Goal: Task Accomplishment & Management: Complete application form

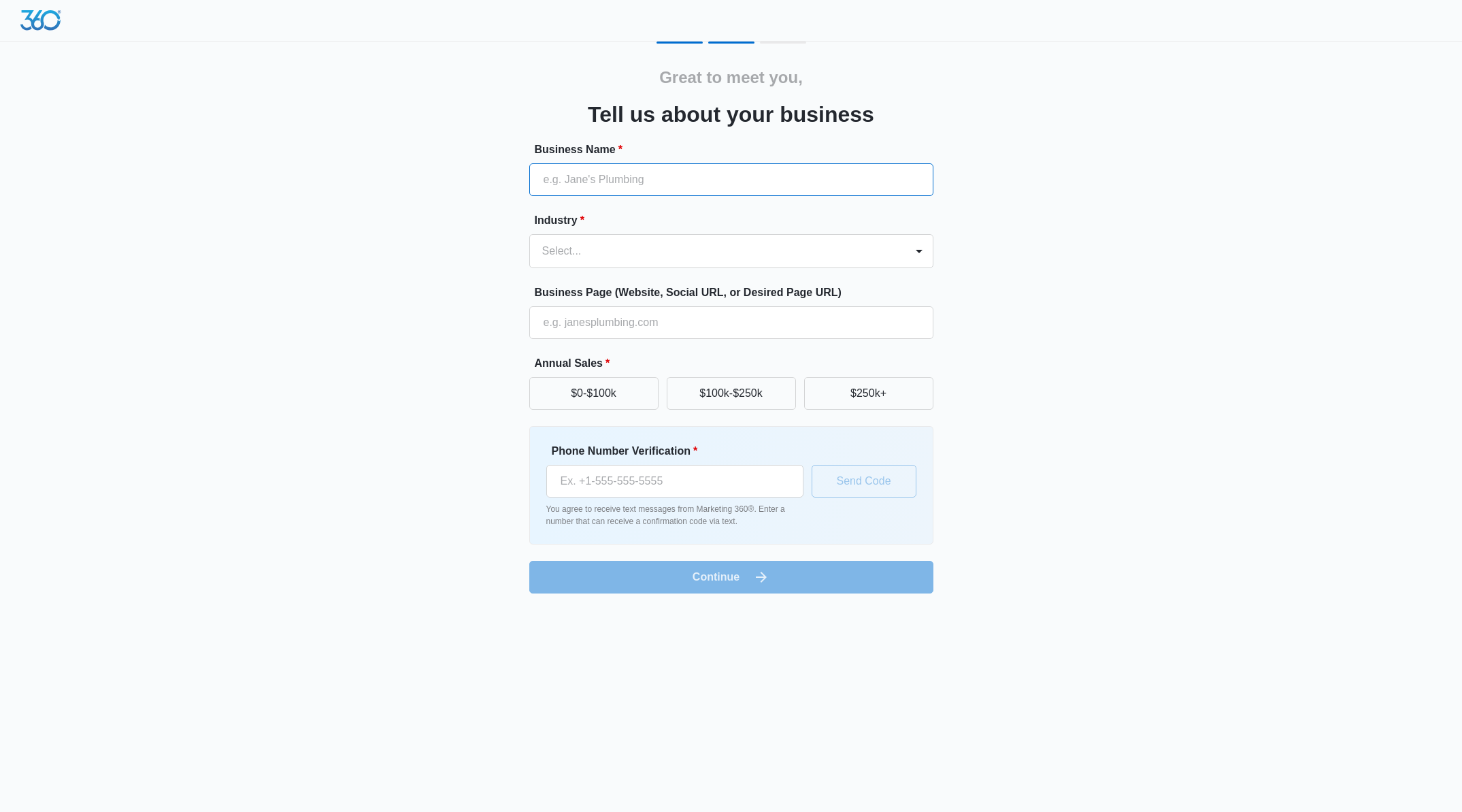
click at [713, 167] on input "Business Name *" at bounding box center [732, 179] width 405 height 32
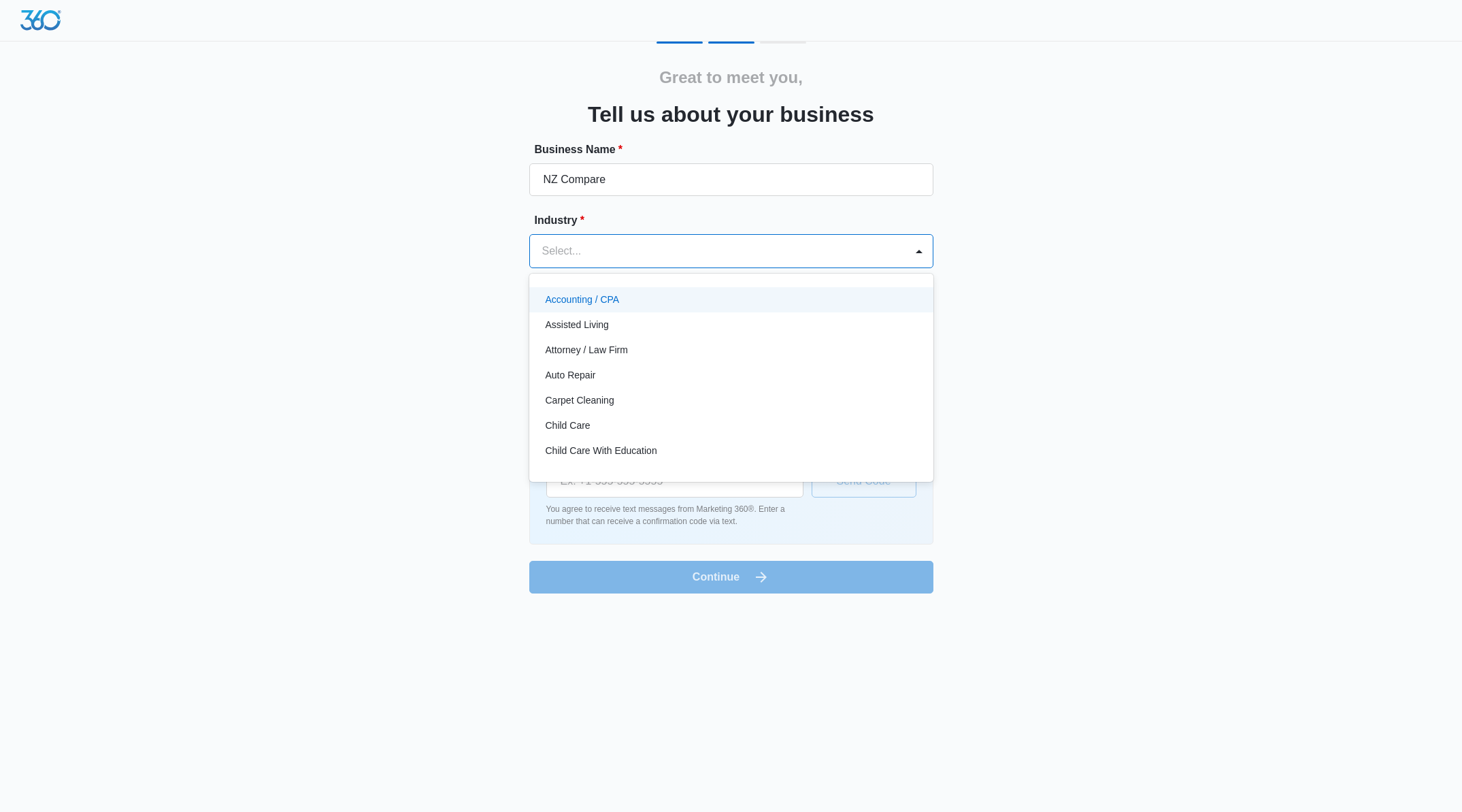
click at [622, 255] on div at bounding box center [715, 251] width 345 height 19
click at [602, 172] on input "NZ Compare" at bounding box center [732, 179] width 405 height 32
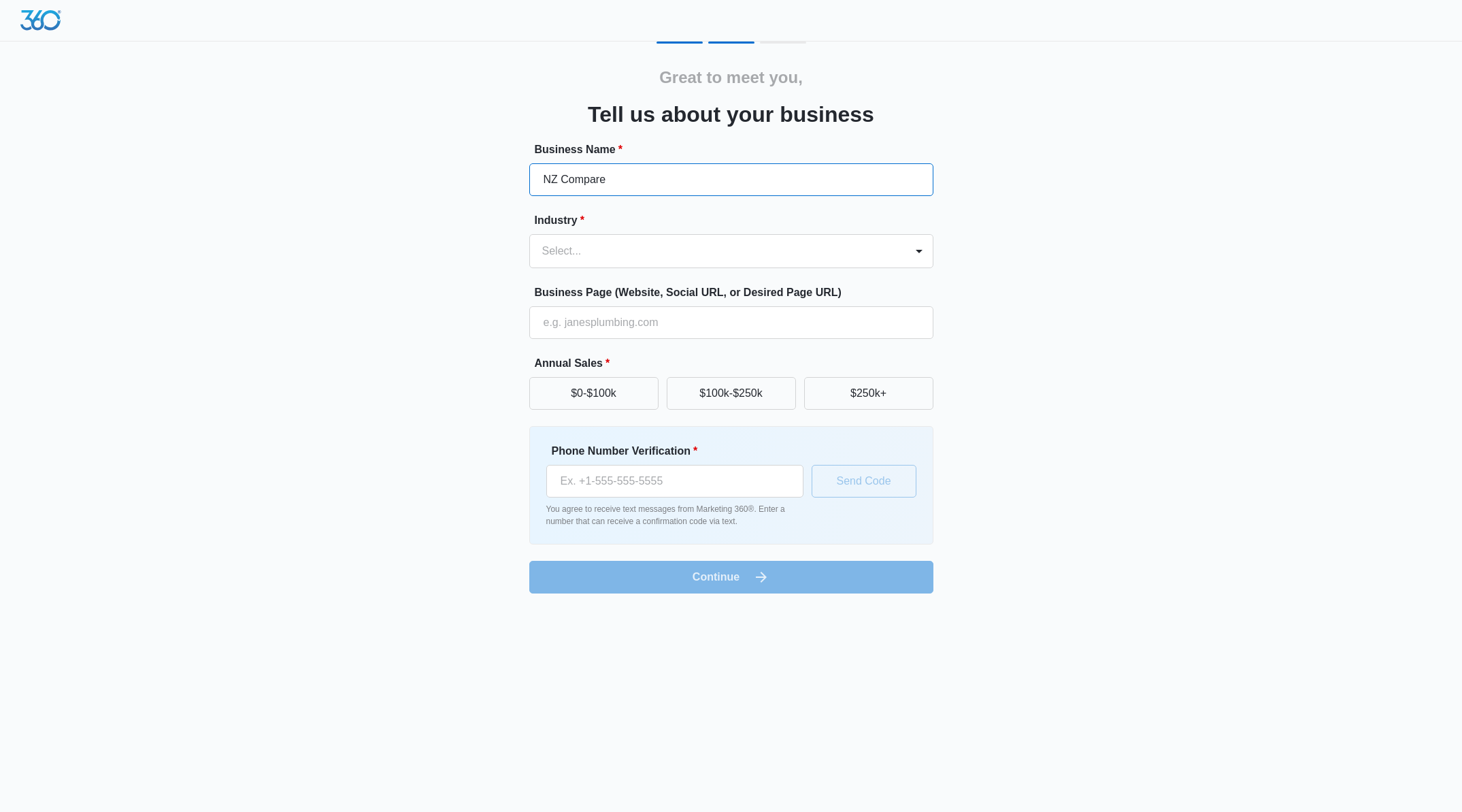
click at [602, 172] on input "NZ Compare" at bounding box center [732, 179] width 405 height 32
type input "Global Compare Group"
click at [580, 245] on div at bounding box center [715, 251] width 345 height 19
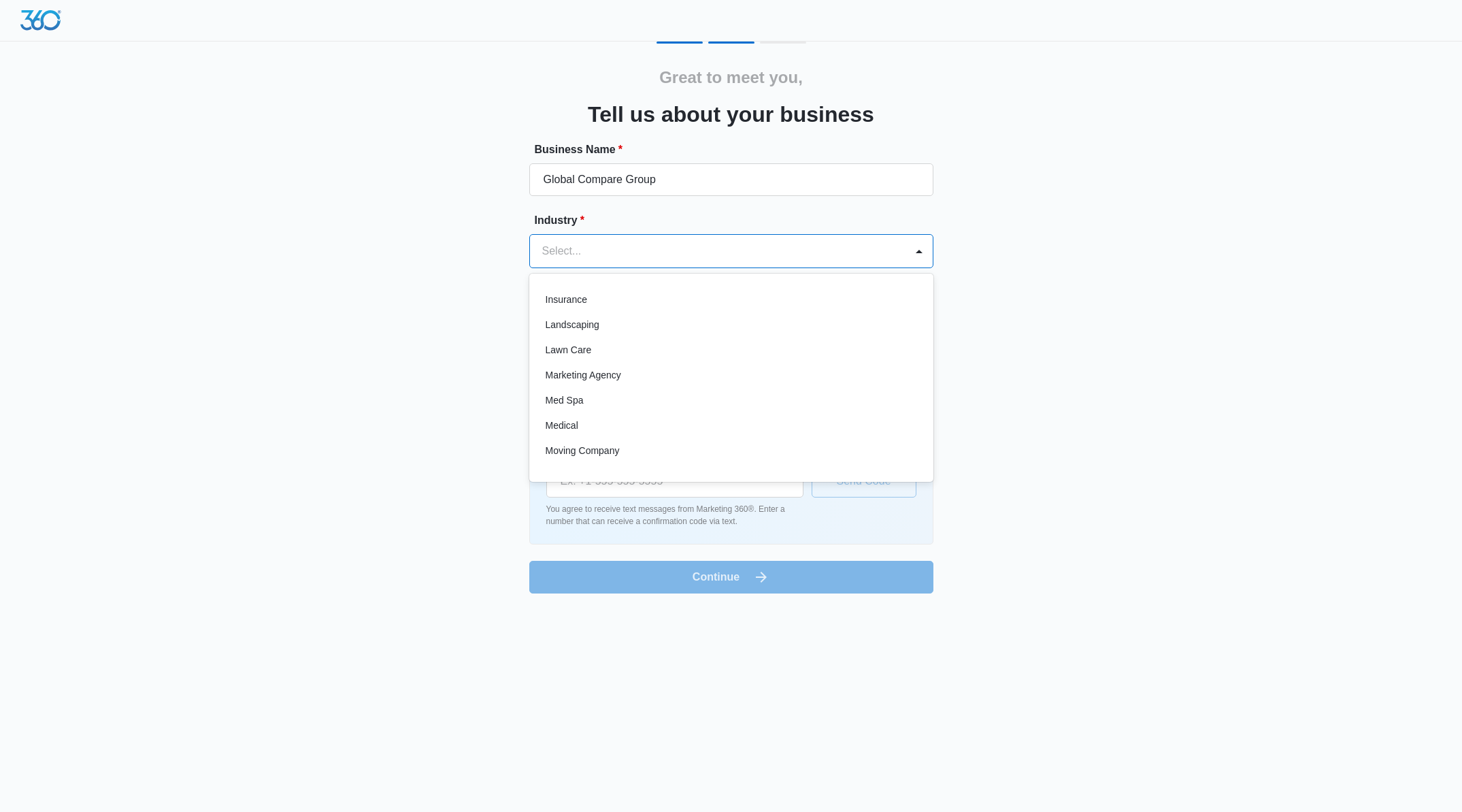
scroll to position [579, 0]
click at [649, 393] on div "Marketing Agency" at bounding box center [730, 399] width 368 height 14
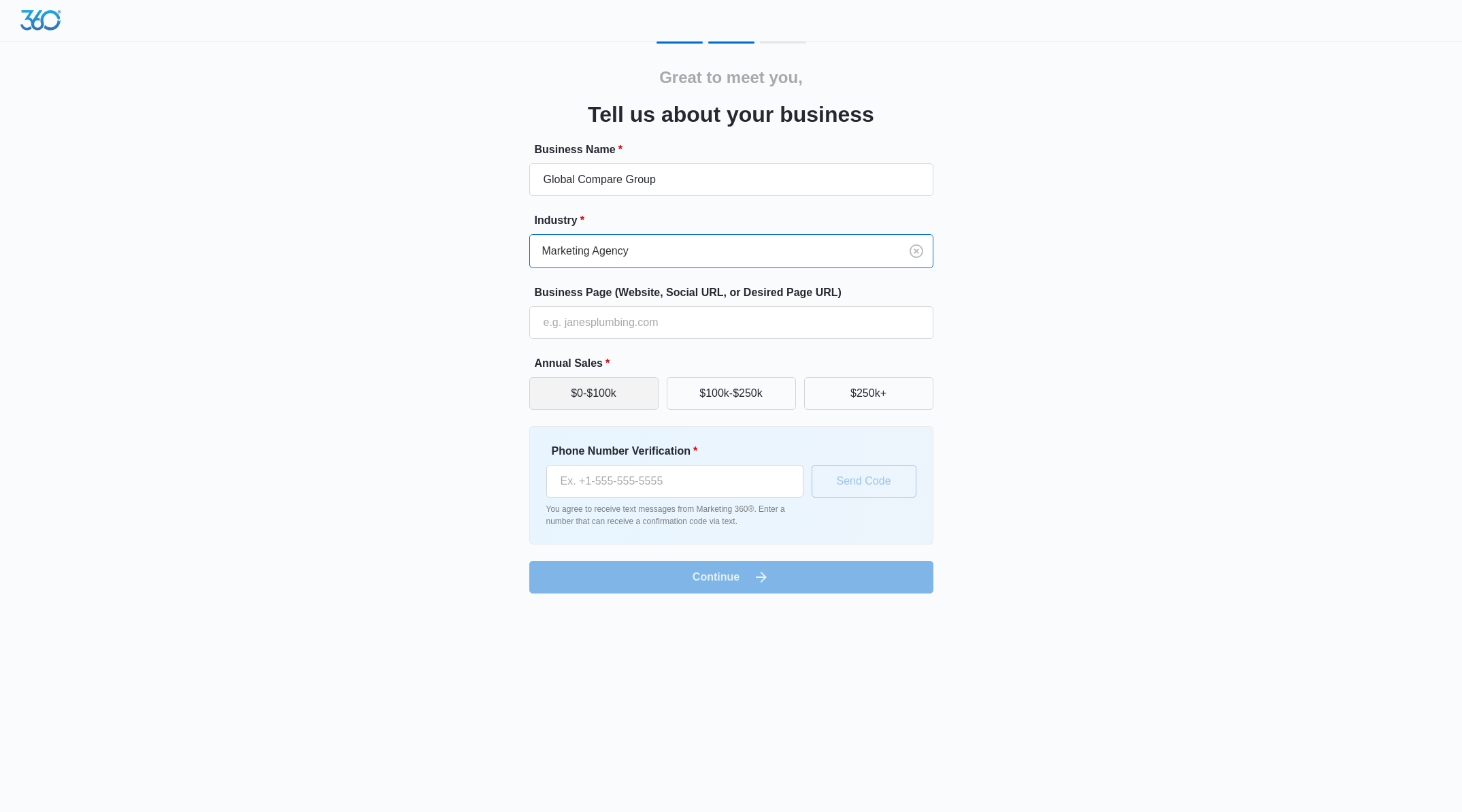
click at [603, 395] on button "$0-$100k" at bounding box center [594, 393] width 129 height 32
click at [587, 324] on input "Business Page (Website, Social URL, or Desired Page URL)" at bounding box center [732, 323] width 405 height 32
type input "[DOMAIN_NAME]"
click at [1007, 354] on div "Great to meet you, Tell us about your business Business Name * Global Compare G…" at bounding box center [732, 317] width 817 height 552
click at [596, 473] on input "Phone Number Verification *" at bounding box center [676, 481] width 258 height 32
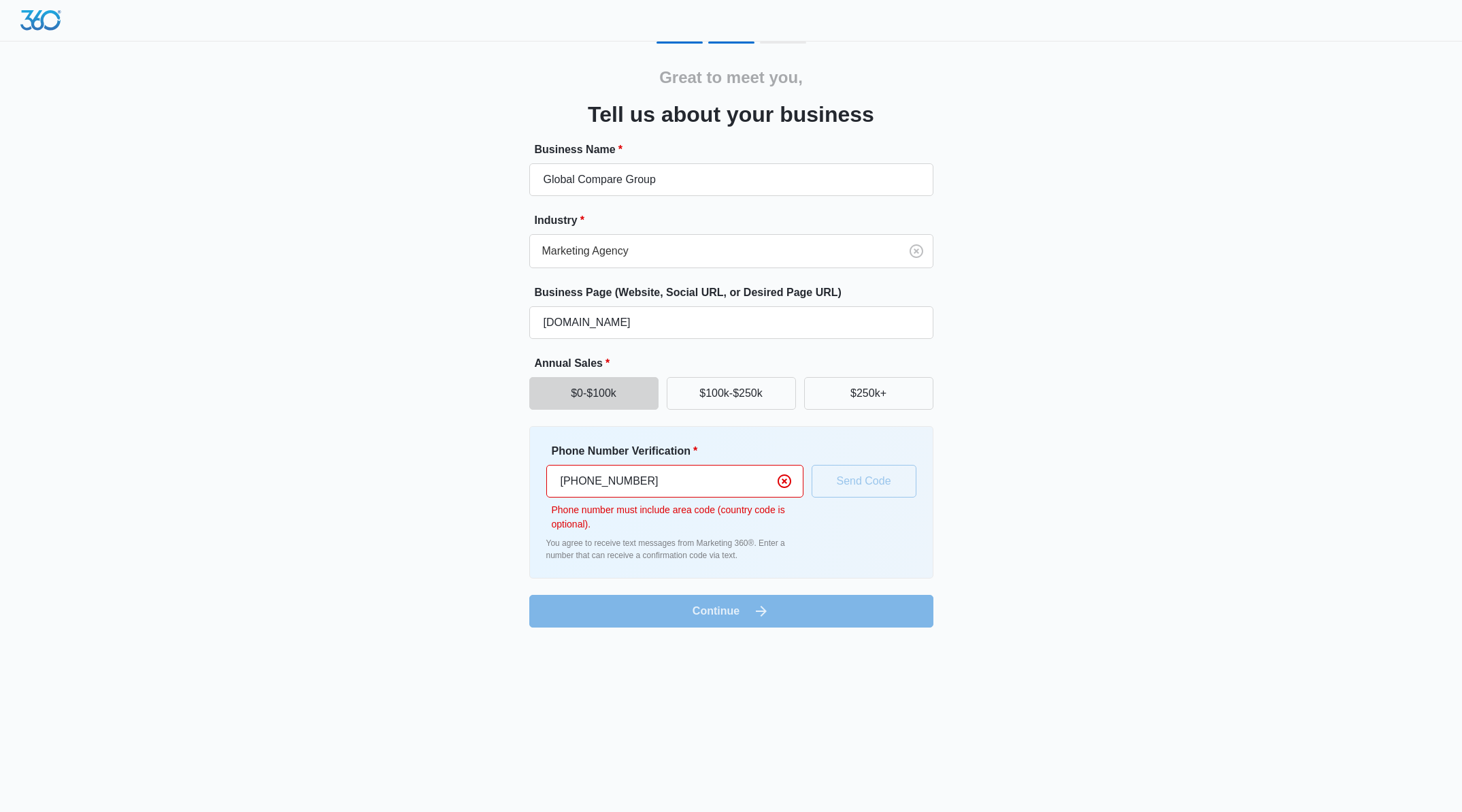
click at [589, 478] on input "+64 022 024 2922" at bounding box center [676, 481] width 258 height 32
click at [1189, 494] on div "Great to meet you, Tell us about your business Business Name * Global Compare G…" at bounding box center [731, 322] width 1462 height 644
click at [877, 530] on div "Phone Number Verification * [PHONE_NUMBER] Phone number must include area code …" at bounding box center [732, 502] width 370 height 118
click at [897, 476] on div "Phone Number Verification * [PHONE_NUMBER] Phone number must include area code …" at bounding box center [732, 502] width 370 height 118
click at [700, 484] on input "[PHONE_NUMBER]" at bounding box center [676, 481] width 258 height 32
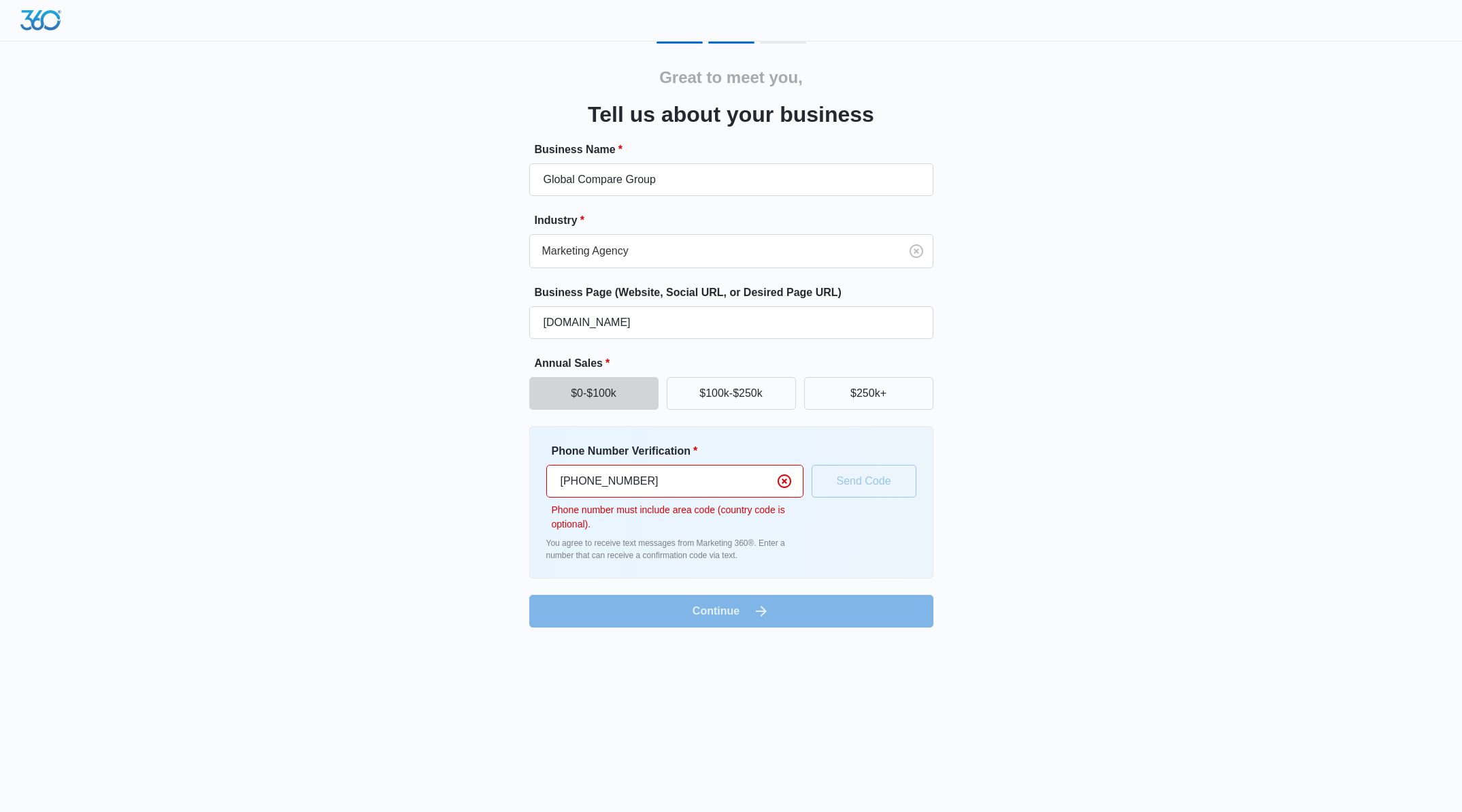
click at [579, 478] on input "[PHONE_NUMBER]" at bounding box center [676, 481] width 258 height 32
click at [618, 483] on input "[PHONE_NUMBER]" at bounding box center [676, 481] width 258 height 32
click at [1105, 547] on div "Great to meet you, Tell us about your business Business Name * Global Compare G…" at bounding box center [732, 334] width 817 height 586
click at [863, 486] on div "Phone Number Verification * [PHONE_NUMBER] Phone number must include area code …" at bounding box center [732, 502] width 370 height 118
click at [662, 520] on p "Phone number must include area code (country code is optional)." at bounding box center [678, 517] width 252 height 29
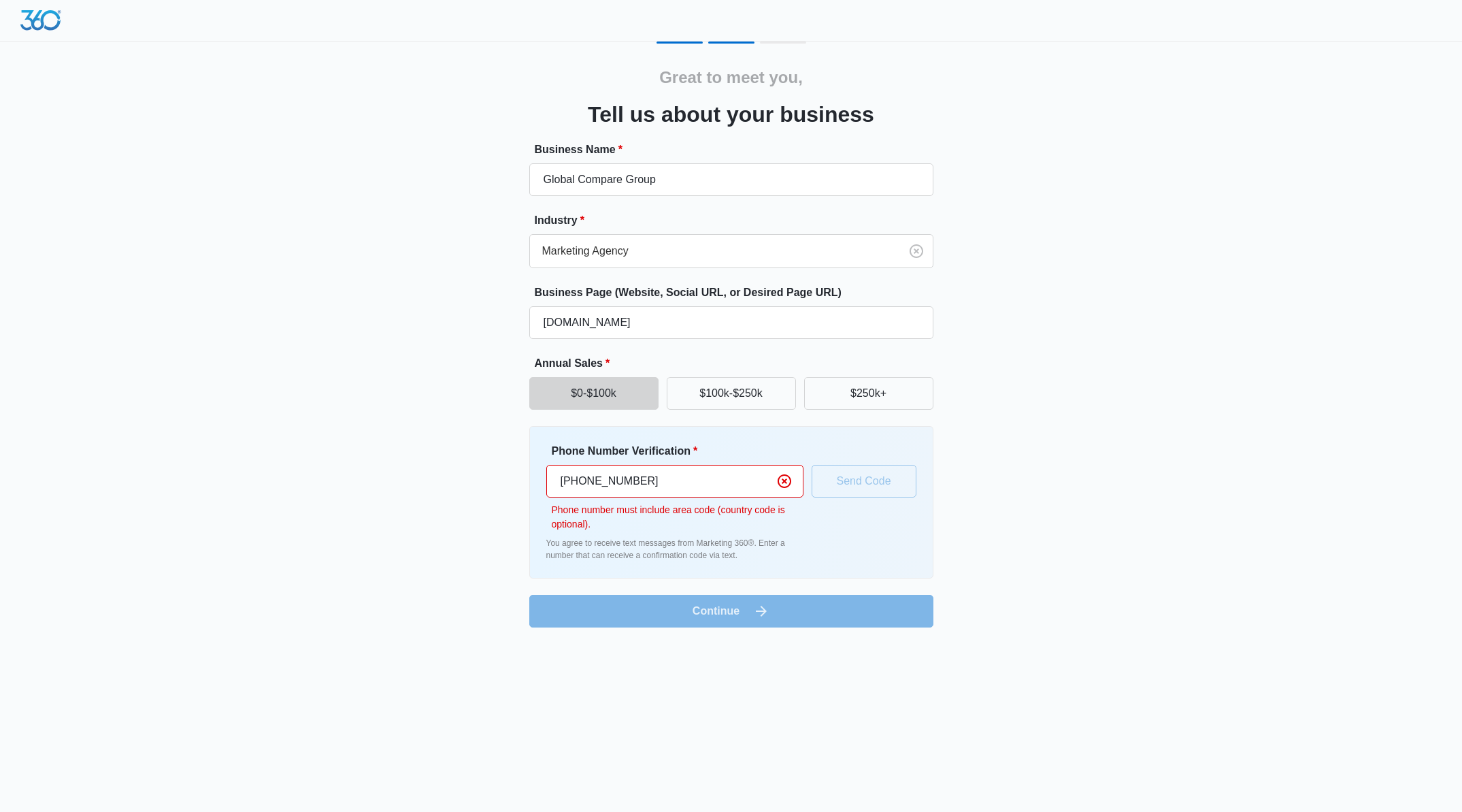
drag, startPoint x: 584, startPoint y: 483, endPoint x: 525, endPoint y: 481, distance: 59.0
click at [525, 481] on div "Great to meet you, Tell us about your business Business Name * Global Compare G…" at bounding box center [732, 334] width 817 height 586
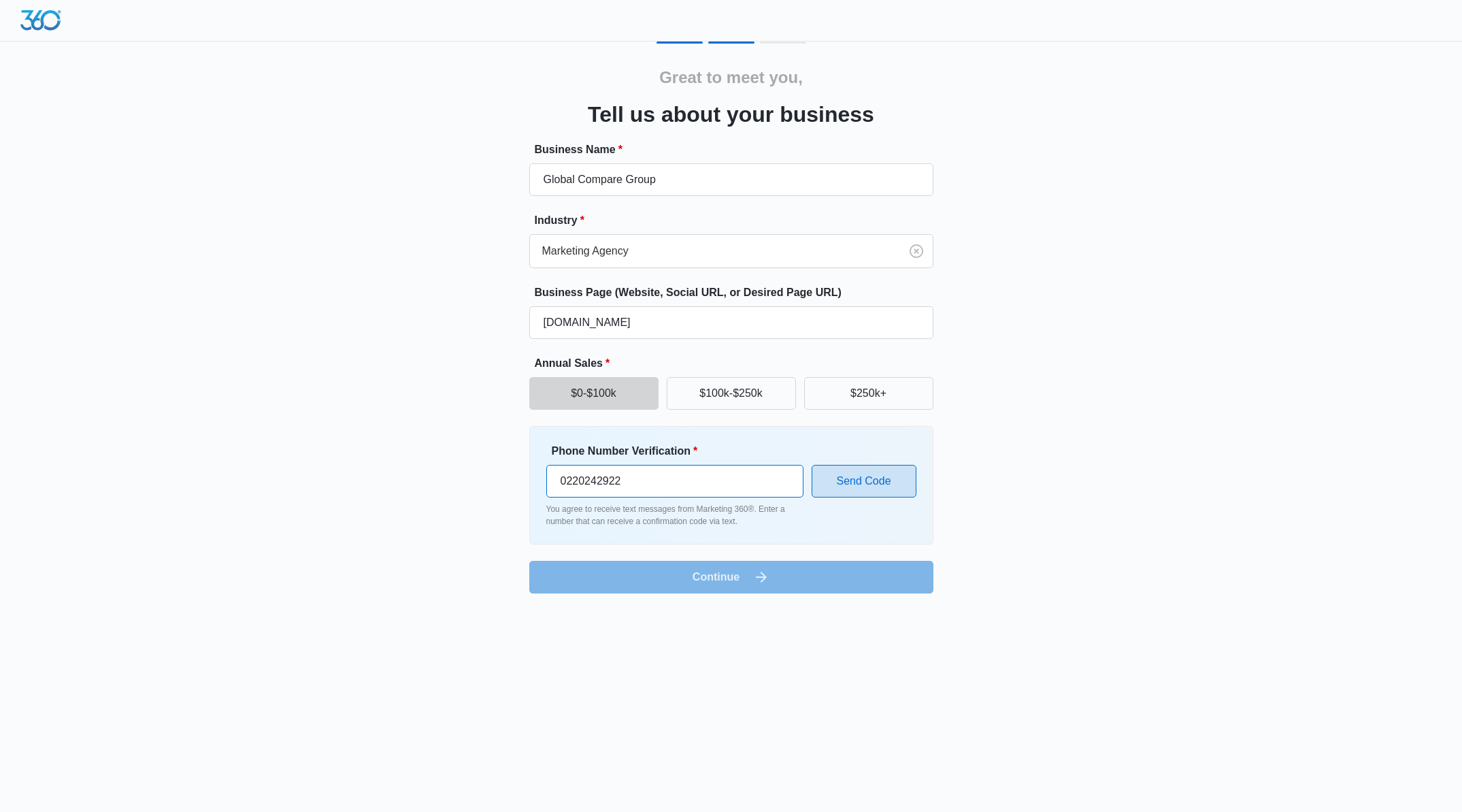
type input "0220242922"
click at [862, 475] on button "Send Code" at bounding box center [865, 481] width 105 height 32
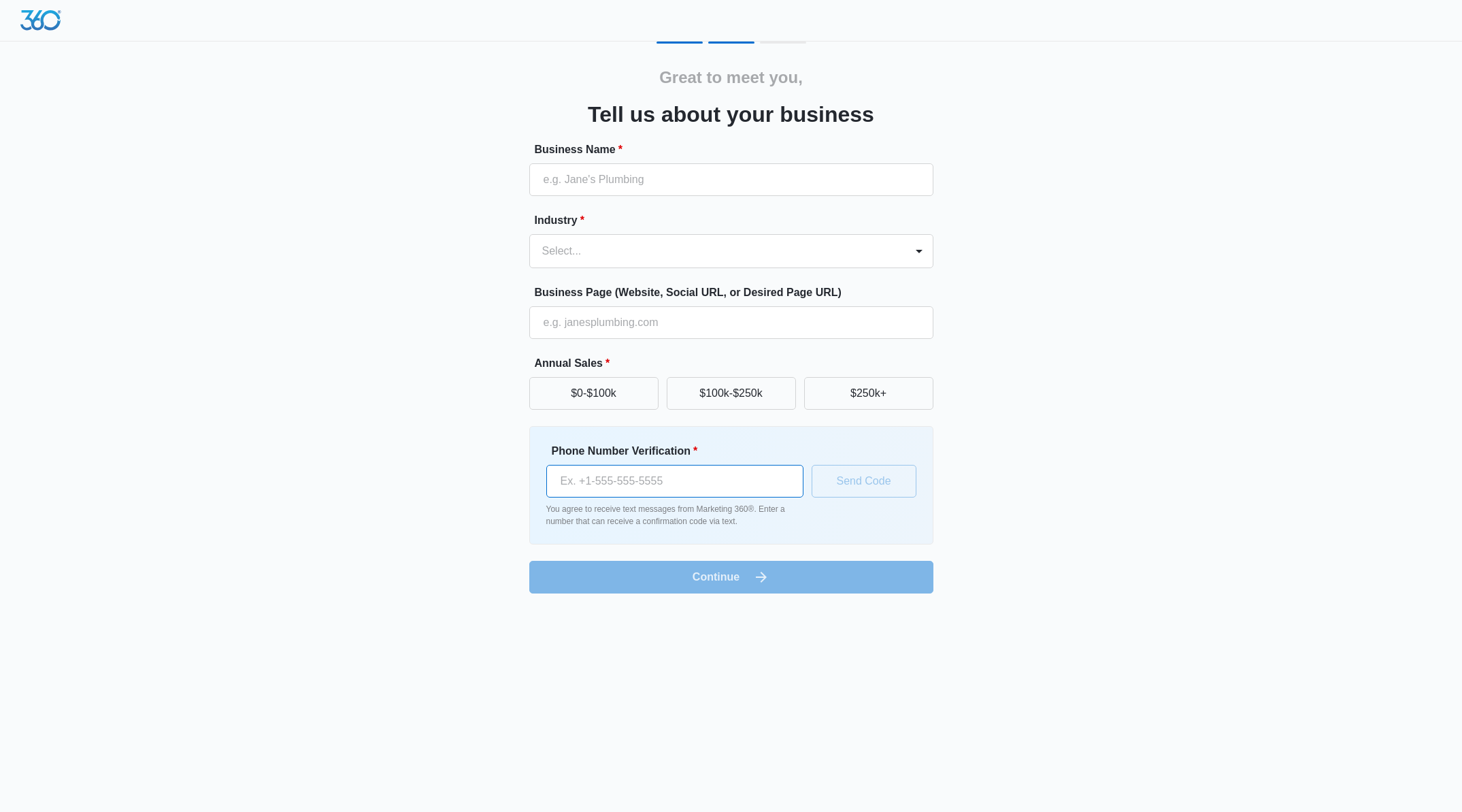
click at [742, 473] on input "Phone Number Verification *" at bounding box center [676, 481] width 258 height 32
click at [24, 17] on img at bounding box center [40, 20] width 41 height 20
click at [43, 19] on img at bounding box center [40, 20] width 41 height 20
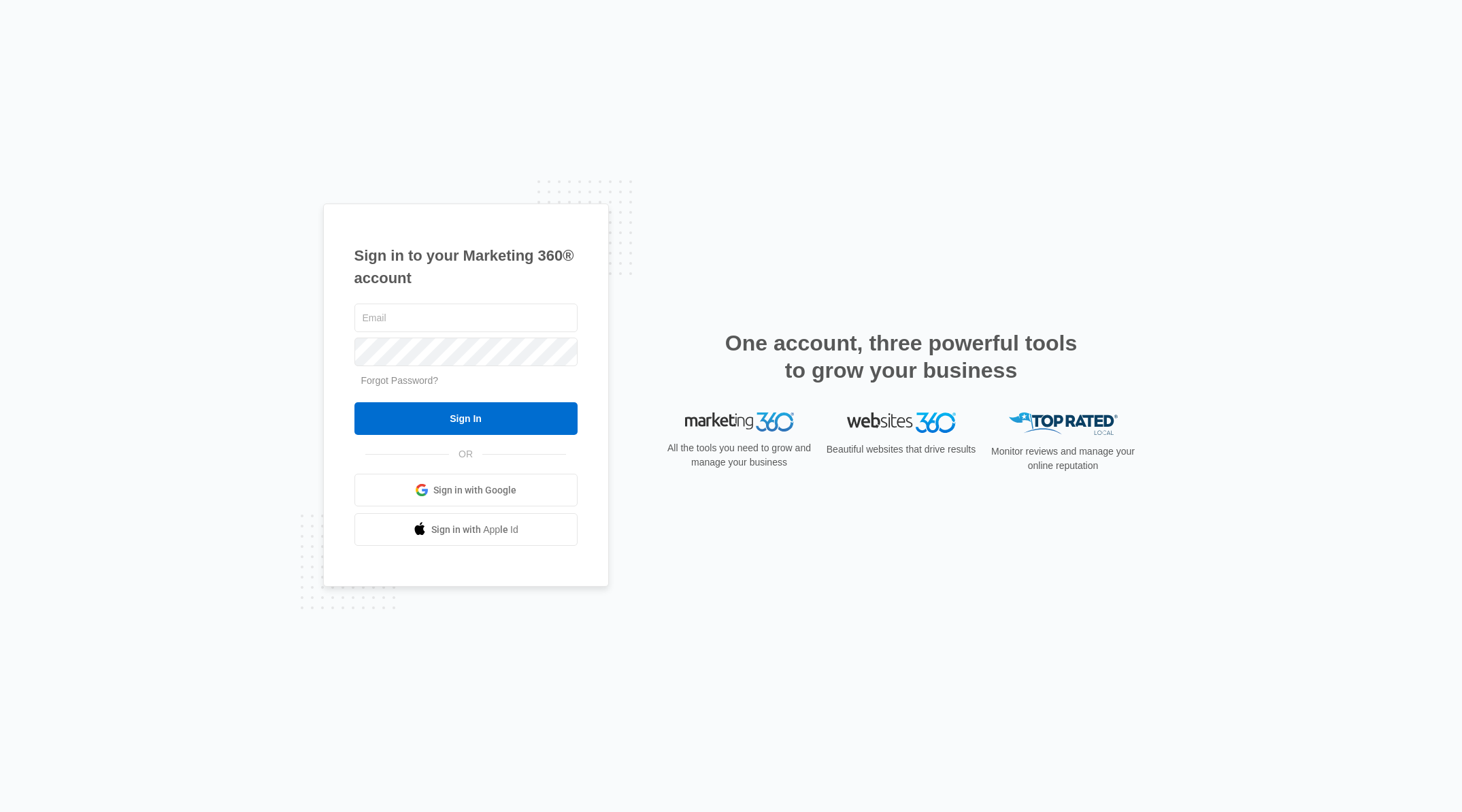
click at [531, 490] on link "Sign in with Google" at bounding box center [466, 489] width 223 height 32
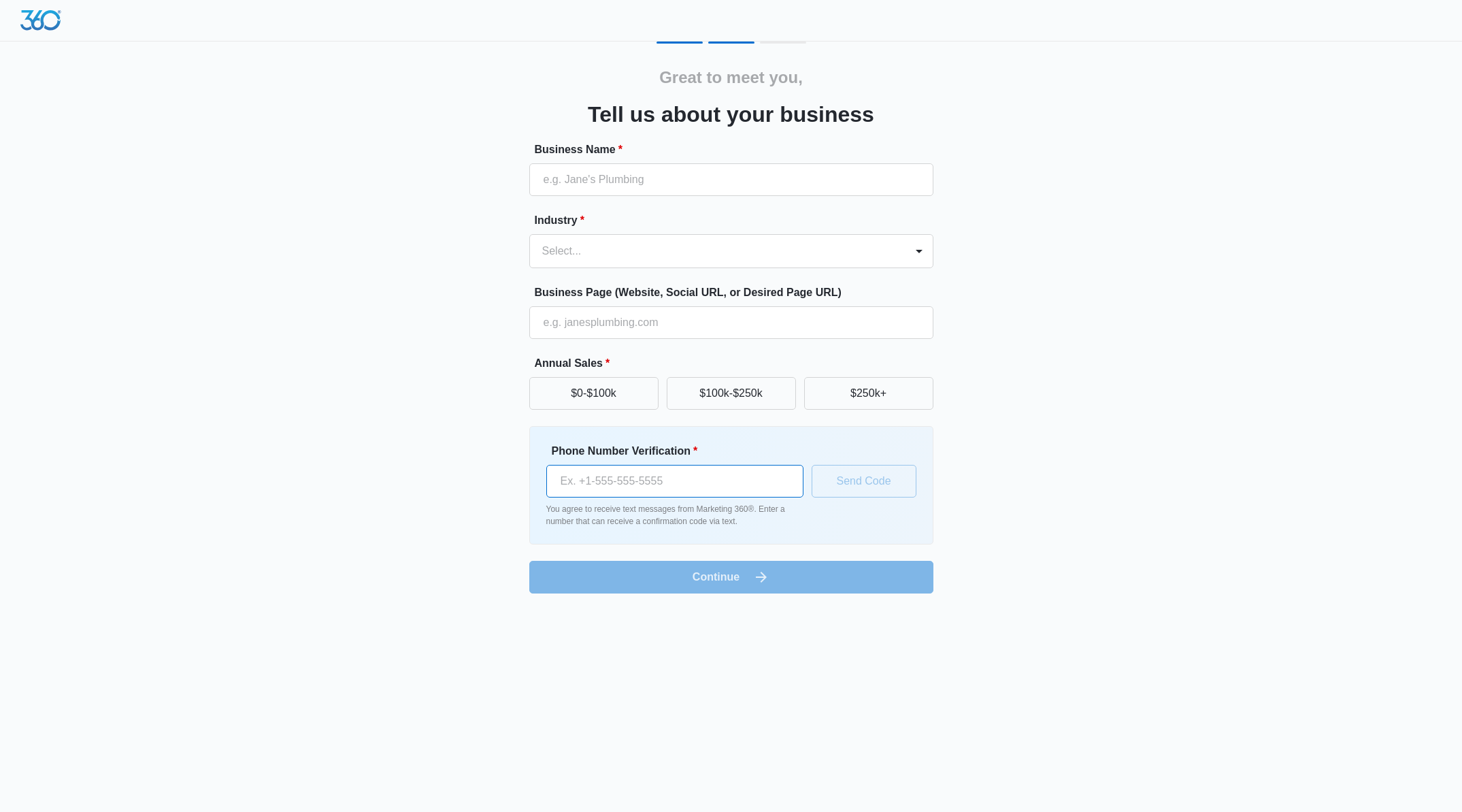
click at [632, 478] on input "Phone Number Verification *" at bounding box center [676, 481] width 258 height 32
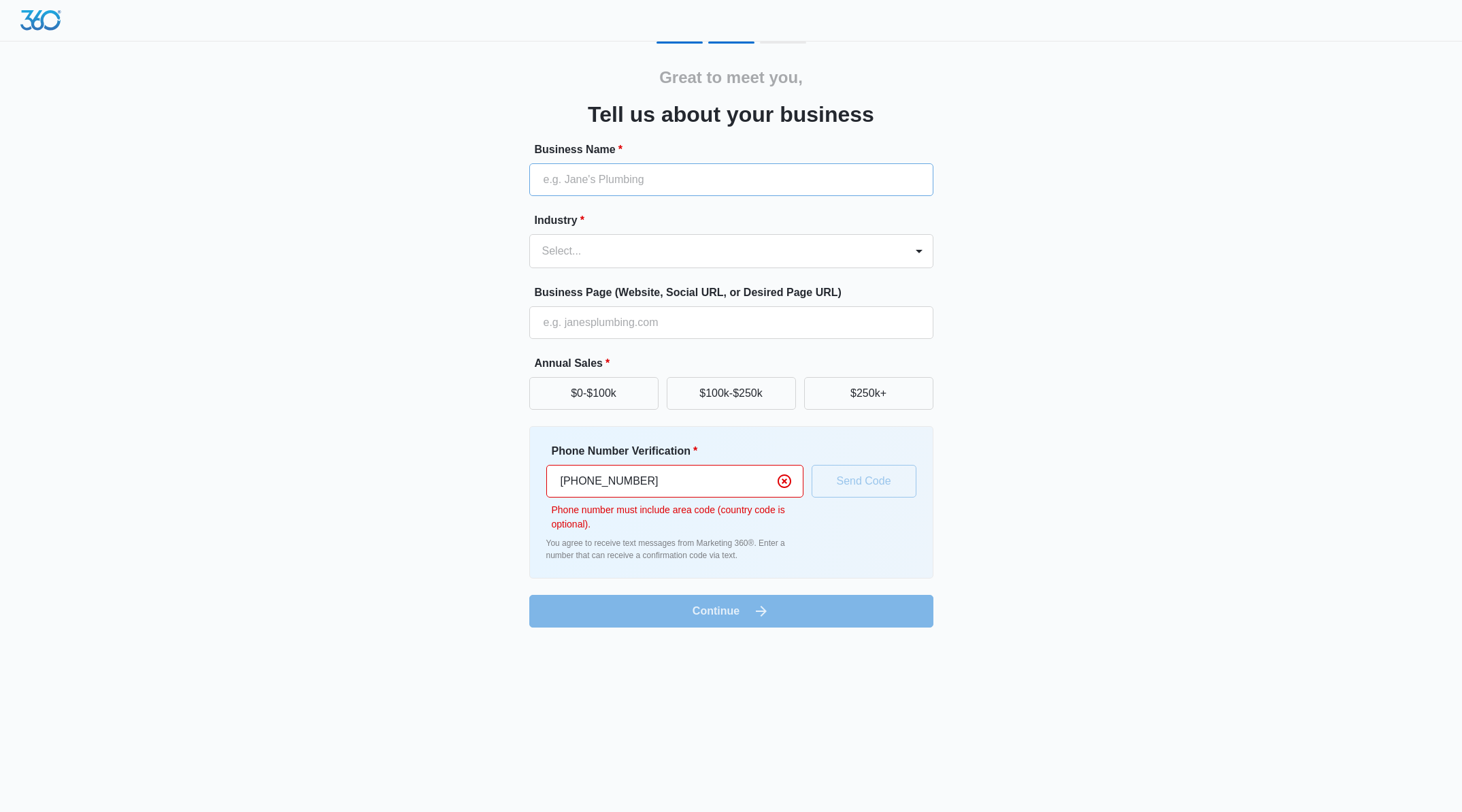
type input "[PHONE_NUMBER]"
click at [603, 175] on input "Business Name *" at bounding box center [732, 179] width 405 height 32
type input "Global Compare Group"
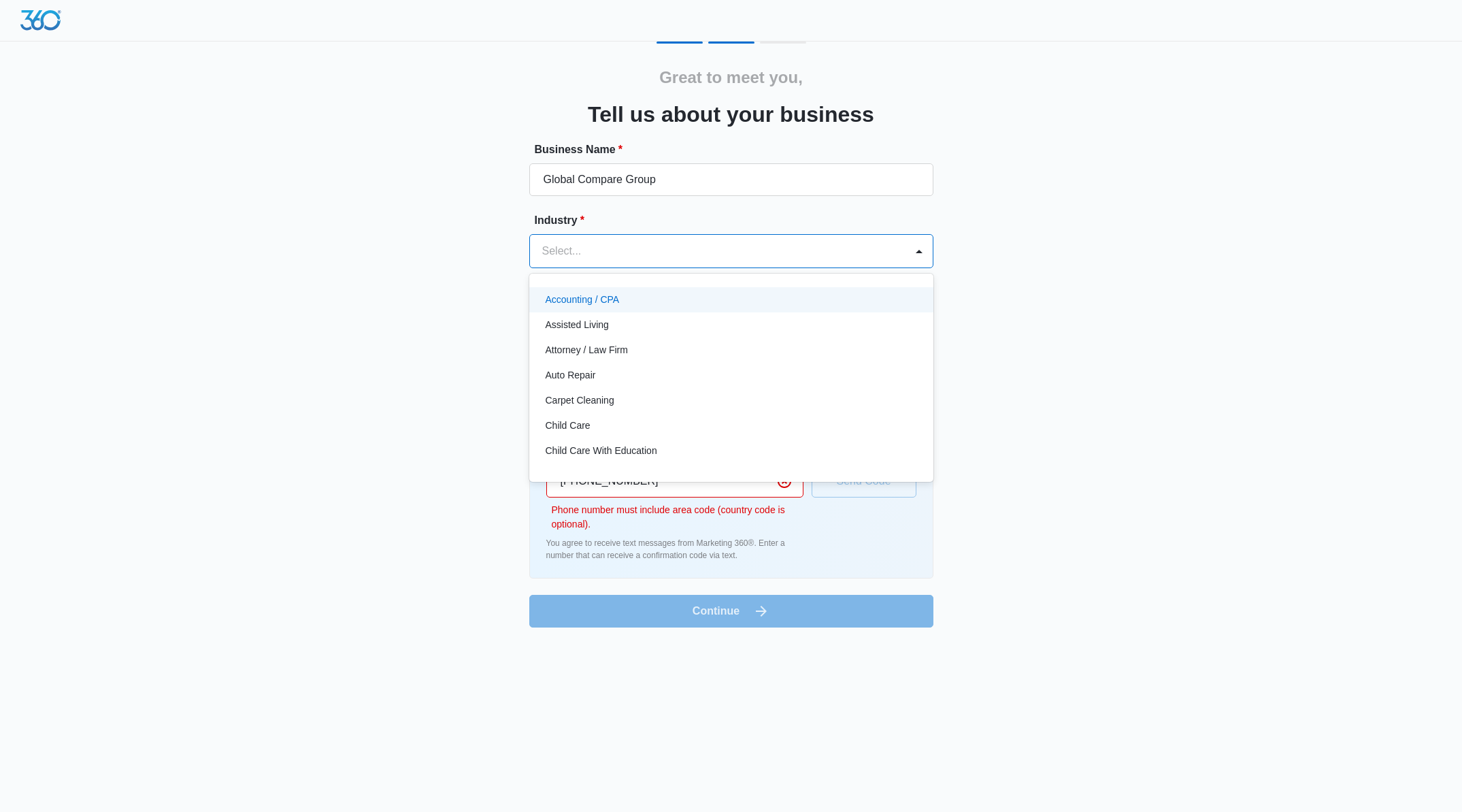
click at [580, 247] on div at bounding box center [715, 251] width 345 height 19
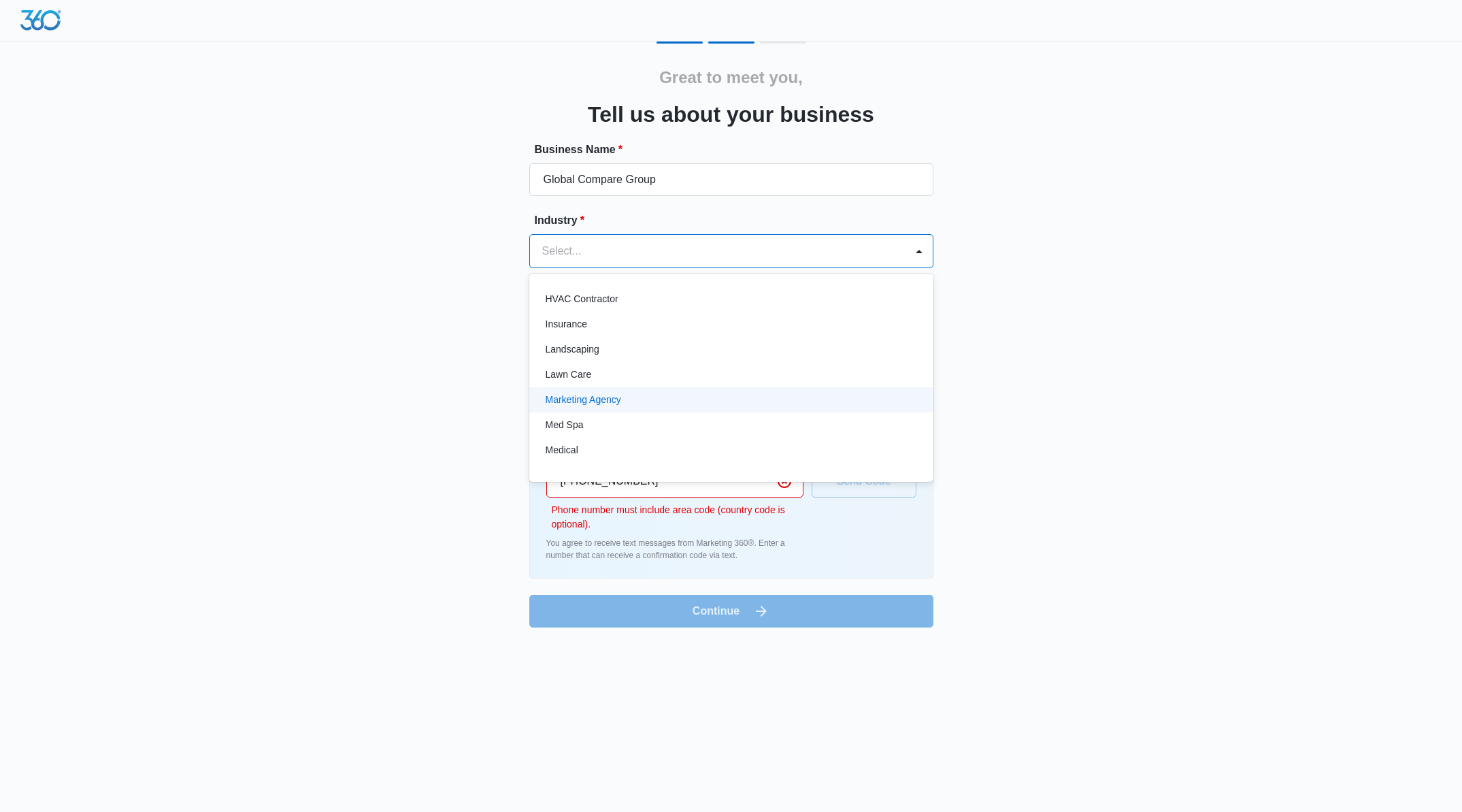
click at [637, 390] on div "Marketing Agency" at bounding box center [732, 400] width 405 height 25
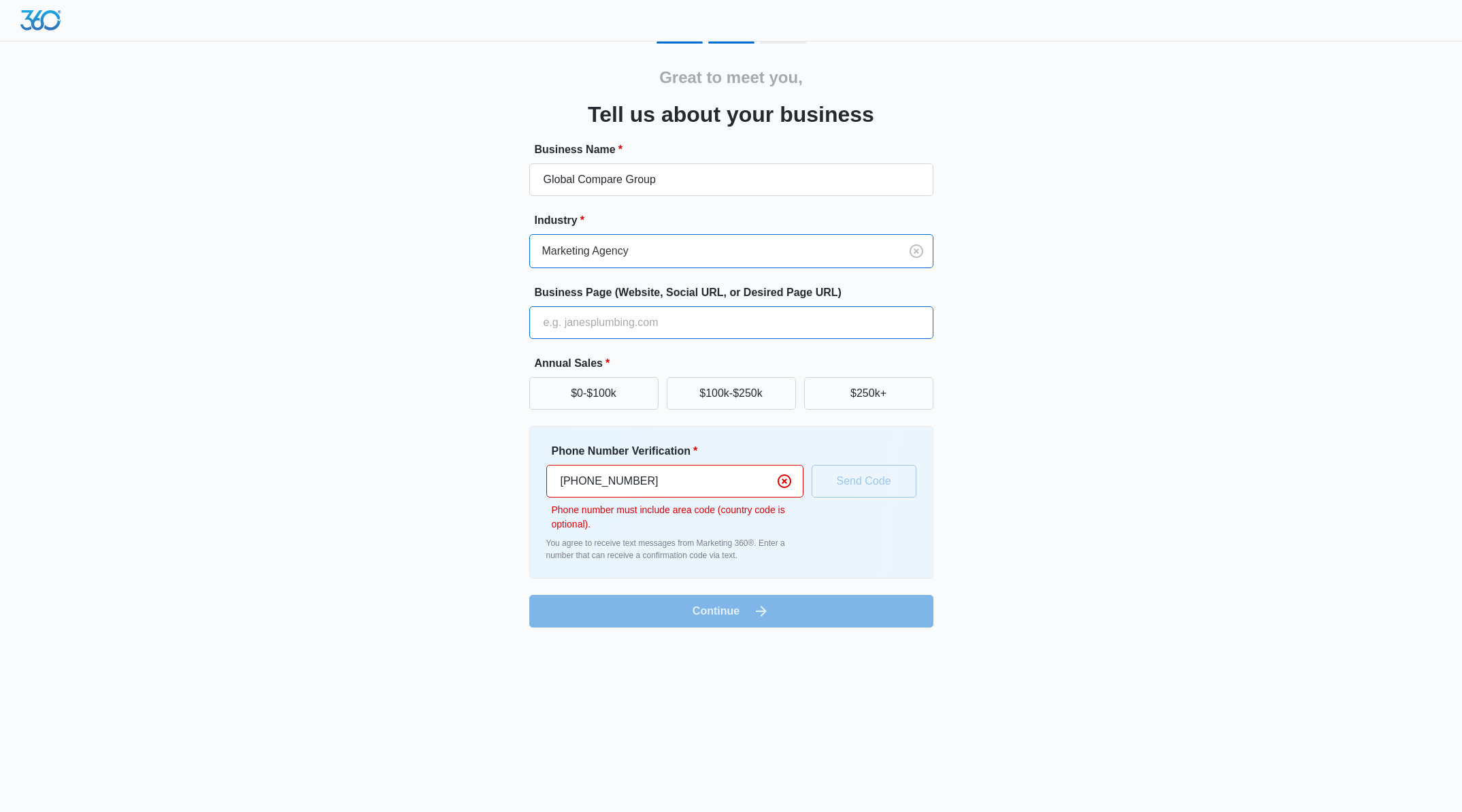
click at [590, 323] on input "Business Page (Website, Social URL, or Desired Page URL)" at bounding box center [732, 323] width 405 height 32
type input "[DOMAIN_NAME]"
click at [1080, 364] on div "Great to meet you, Tell us about your business Business Name * Global Compare G…" at bounding box center [732, 334] width 817 height 586
drag, startPoint x: 659, startPoint y: 186, endPoint x: 534, endPoint y: 180, distance: 125.1
click at [534, 180] on input "Global Compare Group" at bounding box center [732, 179] width 405 height 32
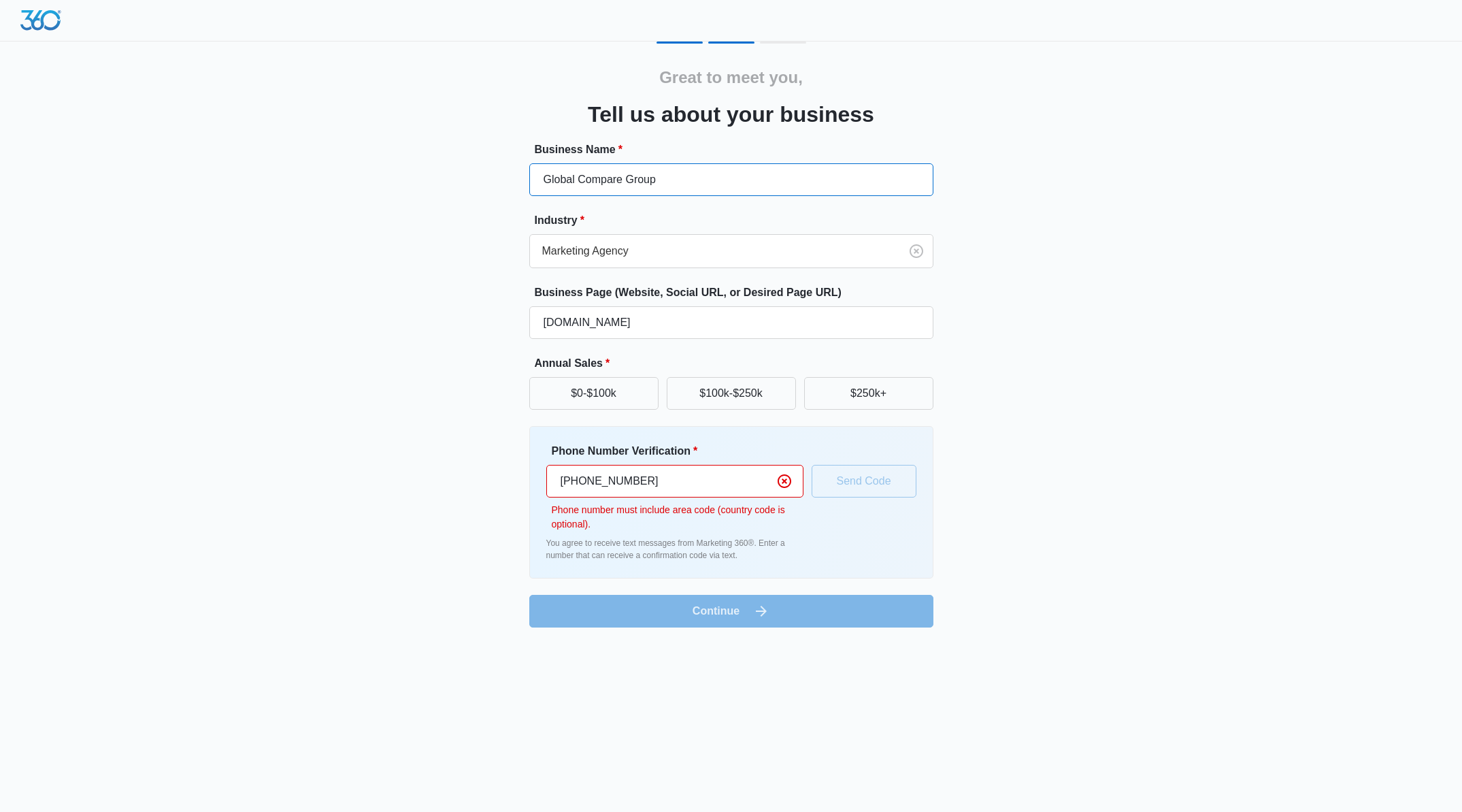
paste input "text"
type input "Global Compare Group"
click at [641, 326] on input "[DOMAIN_NAME]" at bounding box center [732, 323] width 405 height 32
click at [637, 321] on input "[DOMAIN_NAME]" at bounding box center [732, 323] width 405 height 32
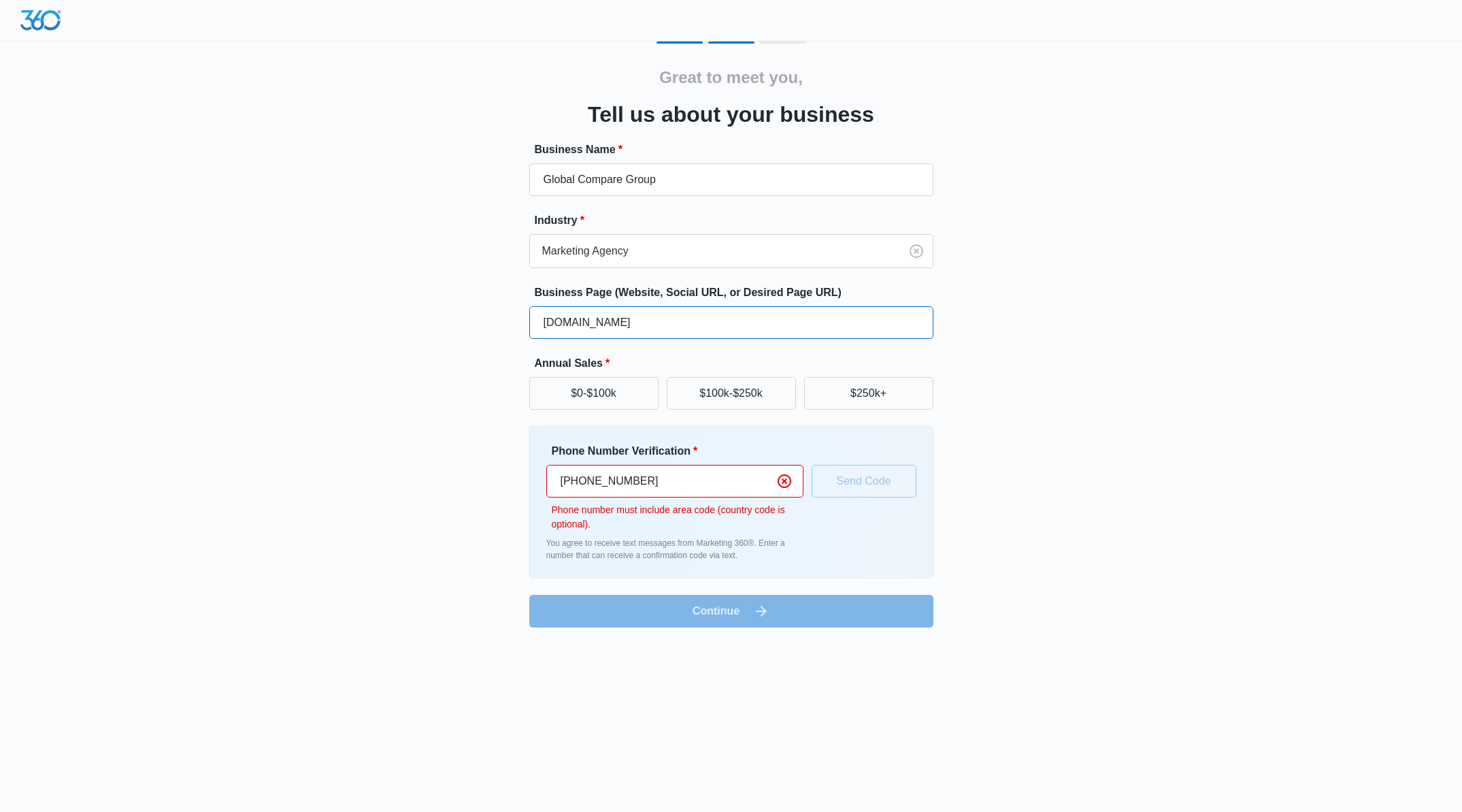
click at [637, 321] on input "[DOMAIN_NAME]" at bounding box center [732, 323] width 405 height 32
paste input "[URL][DOMAIN_NAME]"
click at [1168, 329] on div "Great to meet you, Tell us about your business Business Name * Global Compare G…" at bounding box center [731, 322] width 1462 height 644
click at [700, 485] on input "[PHONE_NUMBER]" at bounding box center [676, 481] width 258 height 32
click at [584, 478] on input "[PHONE_NUMBER]" at bounding box center [676, 481] width 258 height 32
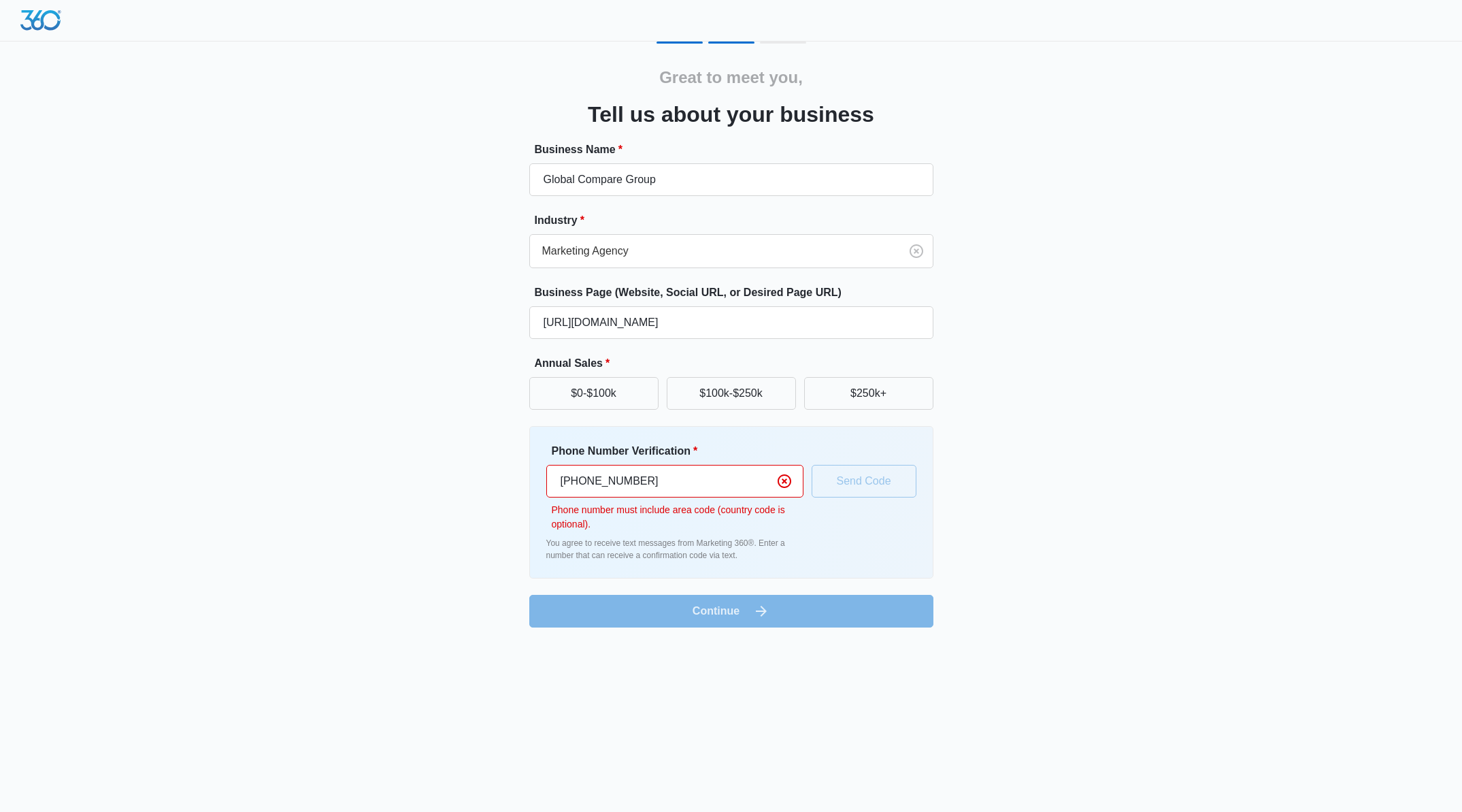
click at [1091, 567] on div "Great to meet you, Tell us about your business Business Name * Global Compare G…" at bounding box center [732, 334] width 817 height 586
click at [888, 484] on div "Phone Number Verification * [PHONE_NUMBER] Phone number must include area code …" at bounding box center [732, 502] width 370 height 118
click at [1290, 592] on div "Great to meet you, Tell us about your business Business Name * Global Compare G…" at bounding box center [731, 322] width 1462 height 644
click at [582, 395] on button "$0-$100k" at bounding box center [594, 393] width 129 height 32
click at [776, 609] on form "Business Name * Global Compare Group Industry * Marketing Agency Business Page …" at bounding box center [732, 384] width 405 height 486
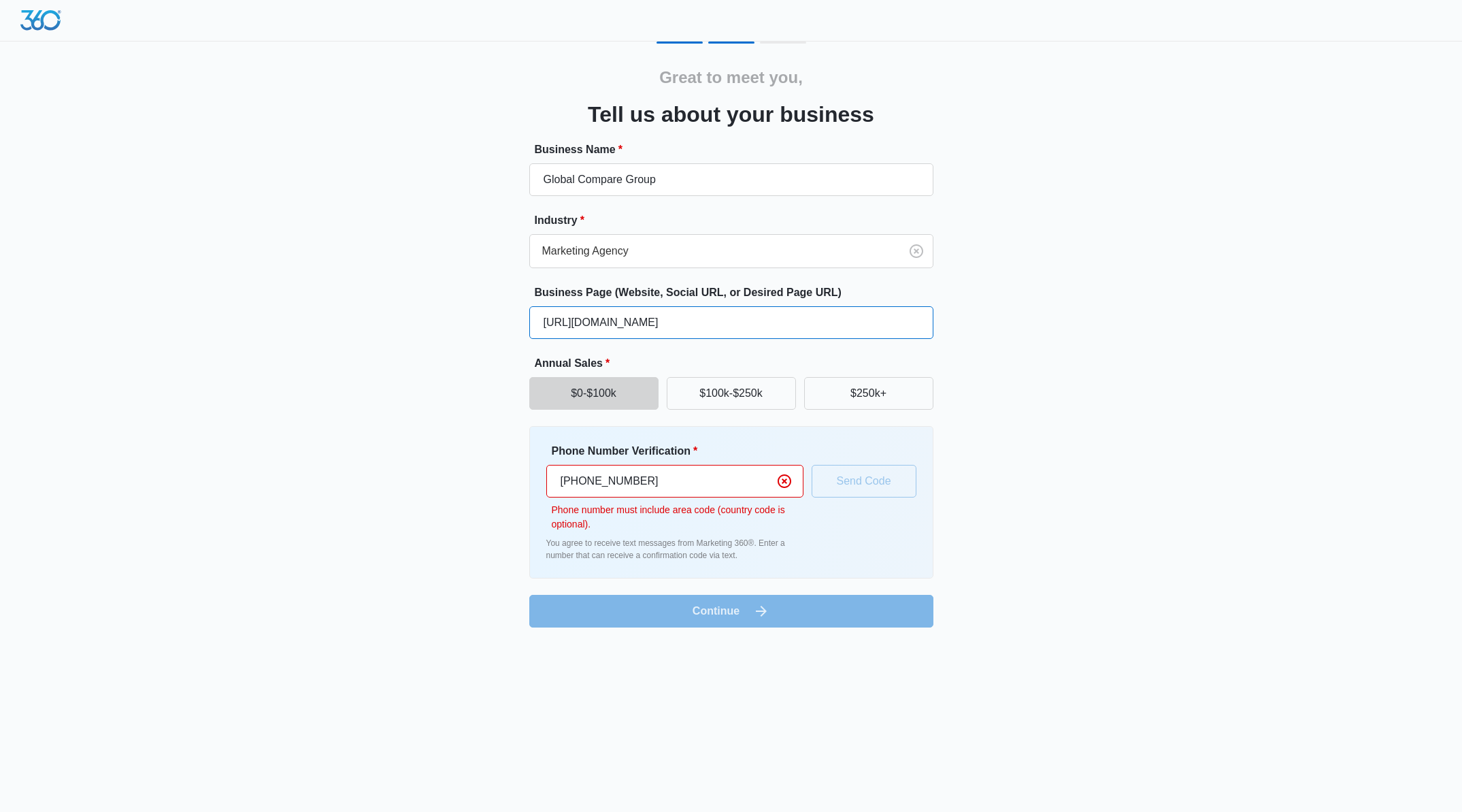
click at [662, 325] on input "[URL][DOMAIN_NAME]" at bounding box center [732, 323] width 405 height 32
click at [679, 111] on h3 "Tell us about your business" at bounding box center [731, 115] width 286 height 32
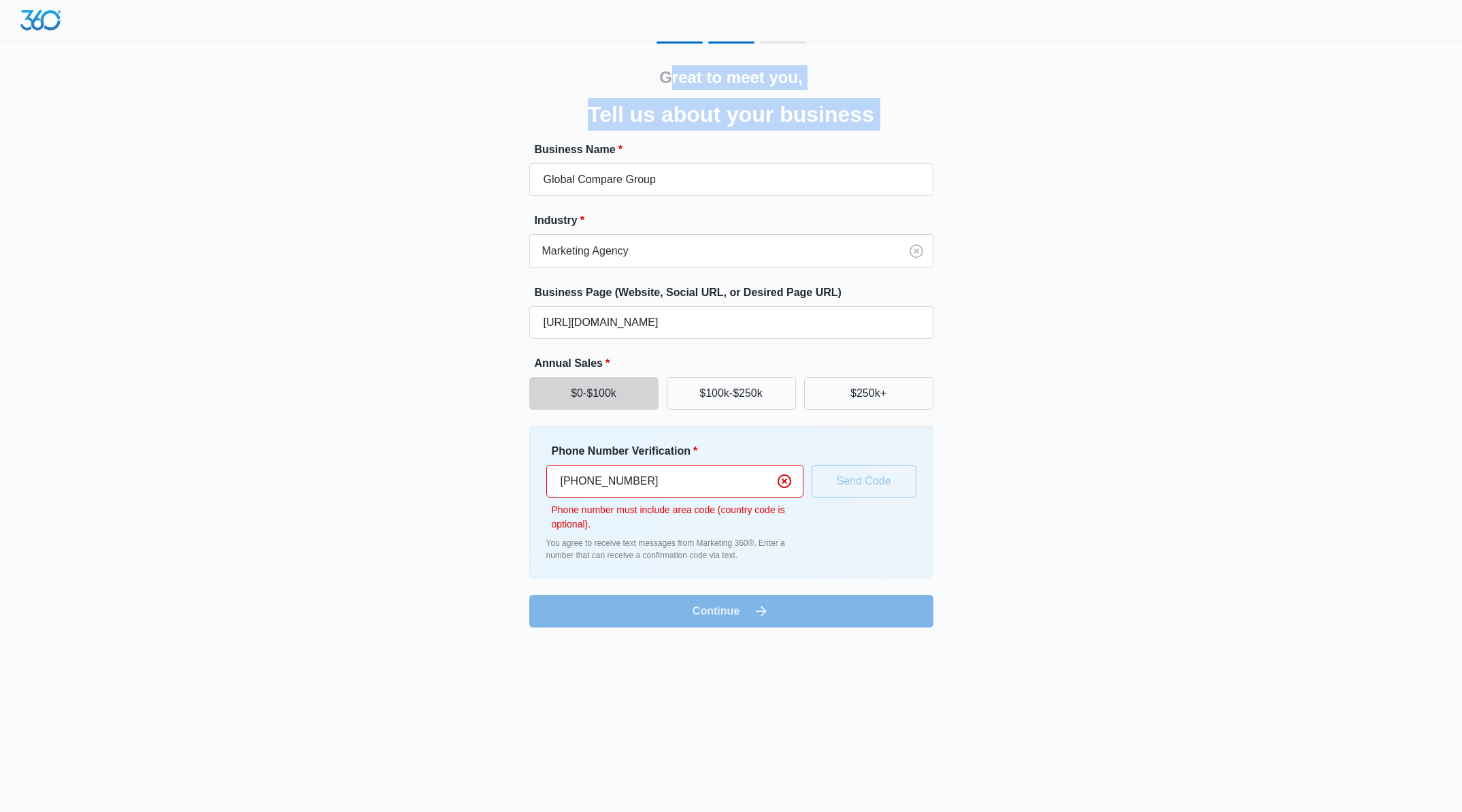
drag, startPoint x: 675, startPoint y: 77, endPoint x: 921, endPoint y: 99, distance: 247.0
click at [921, 99] on div "Great to meet you, Tell us about your business Business Name * Global Compare G…" at bounding box center [732, 345] width 405 height 562
click at [1120, 125] on div "Great to meet you, Tell us about your business Business Name * Global Compare G…" at bounding box center [732, 334] width 817 height 586
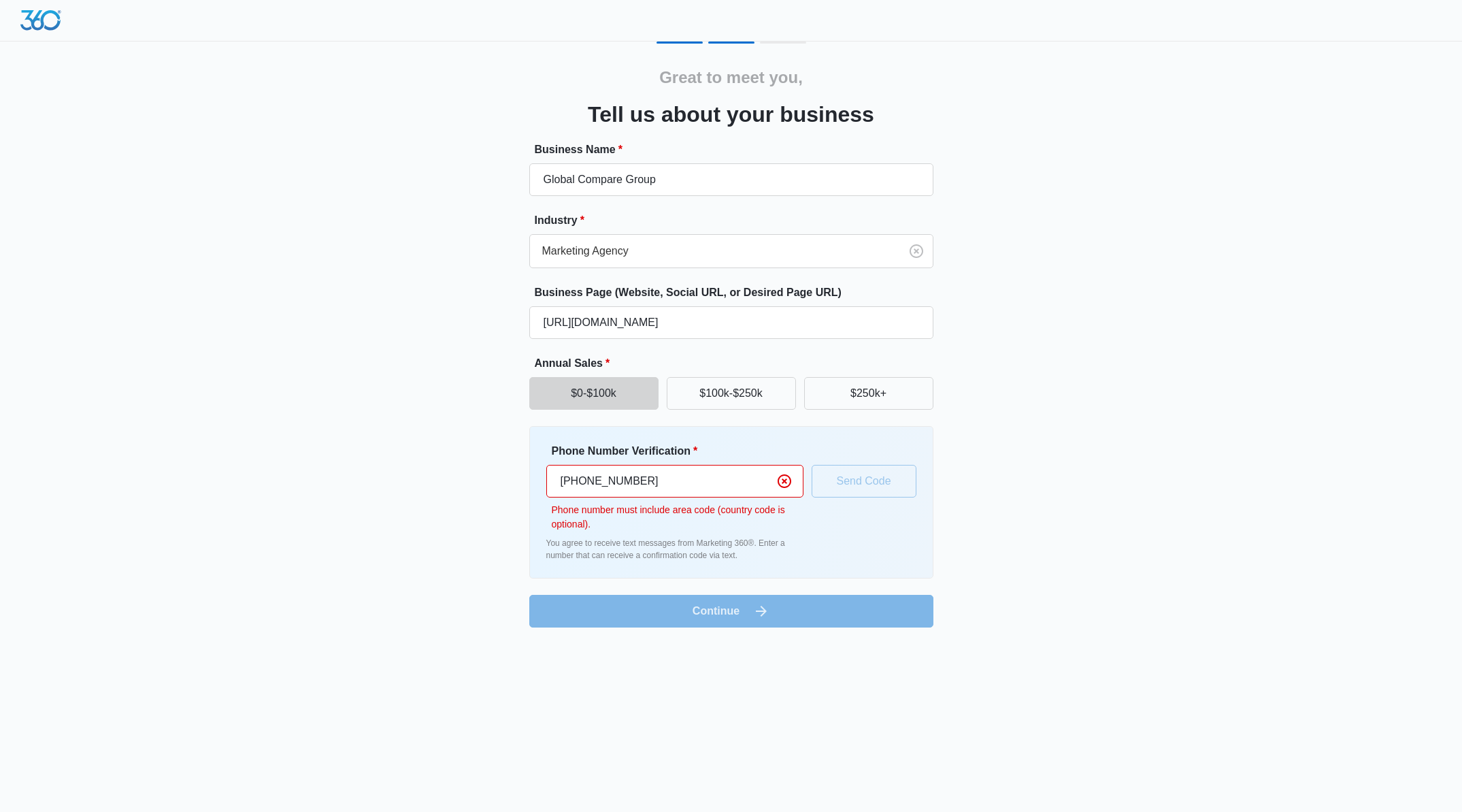
click at [882, 482] on div "Phone Number Verification * [PHONE_NUMBER] Phone number must include area code …" at bounding box center [732, 502] width 370 height 118
click at [1057, 469] on div "Great to meet you, Tell us about your business Business Name * Global Compare G…" at bounding box center [732, 334] width 817 height 586
click at [709, 385] on button "$100k-$250k" at bounding box center [731, 393] width 129 height 32
click at [871, 390] on button "$250k+" at bounding box center [868, 393] width 129 height 32
click at [629, 399] on button "$0-$100k" at bounding box center [594, 393] width 129 height 32
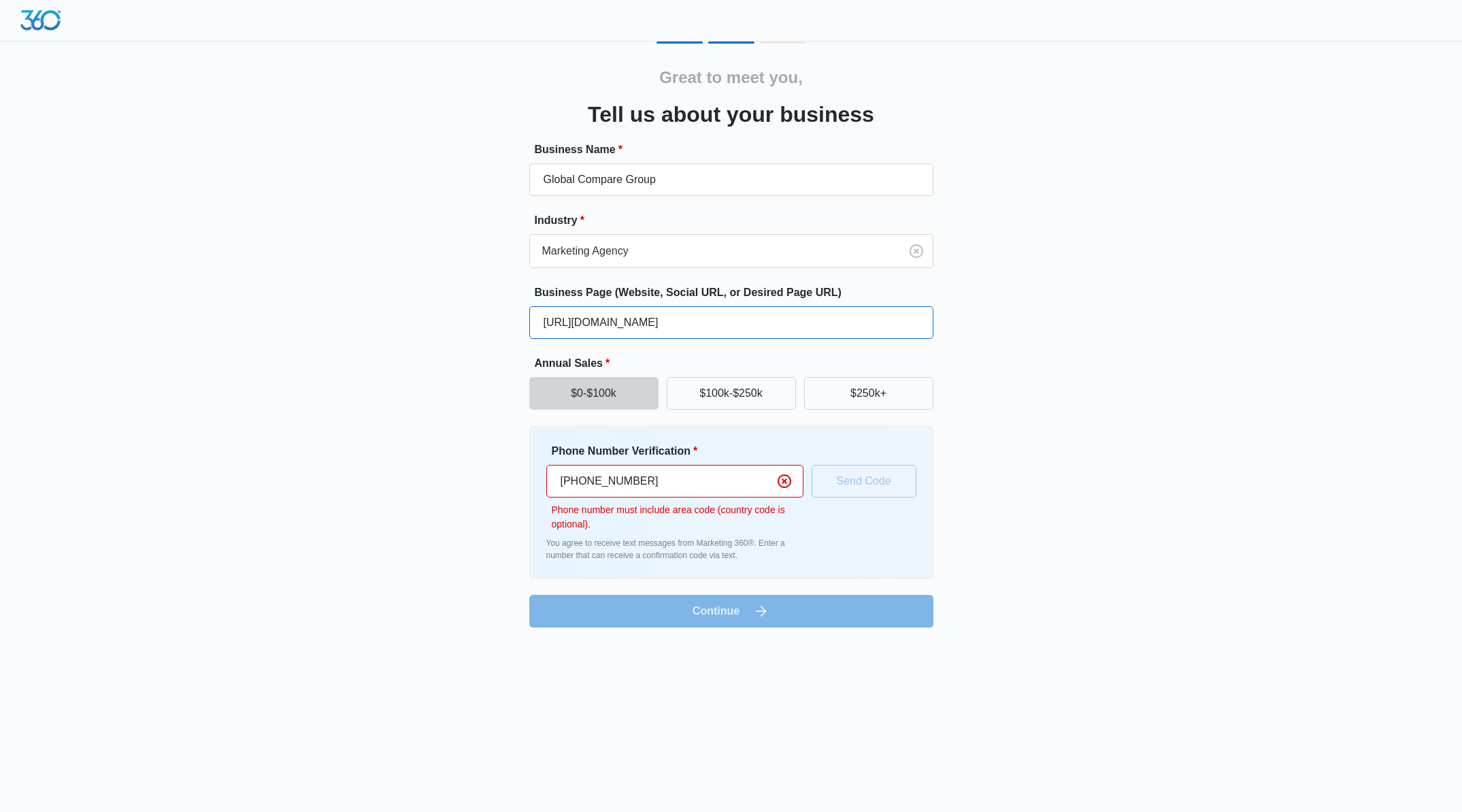
drag, startPoint x: 576, startPoint y: 324, endPoint x: 463, endPoint y: 322, distance: 113.0
click at [463, 322] on div "Great to meet you, Tell us about your business Business Name * Global Compare G…" at bounding box center [732, 334] width 817 height 586
click at [730, 327] on input "[DOMAIN_NAME][URL]" at bounding box center [732, 323] width 405 height 32
type input "[DOMAIN_NAME]"
click at [1024, 358] on div "Great to meet you, Tell us about your business Business Name * Global Compare G…" at bounding box center [732, 334] width 817 height 586
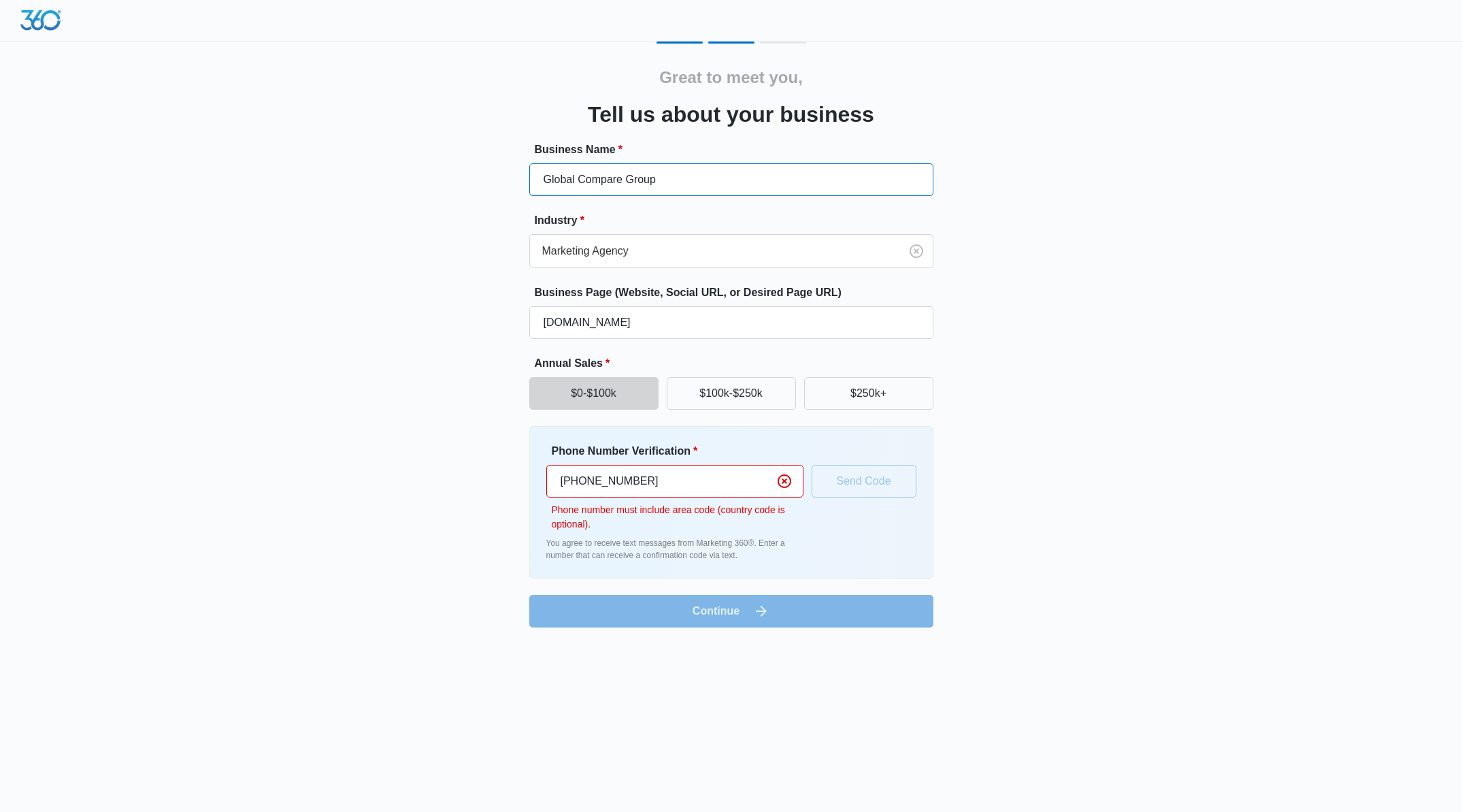
click at [679, 177] on input "Global Compare Group" at bounding box center [732, 179] width 405 height 32
click at [1029, 593] on div "Great to meet you, Tell us about your business Business Name * Global Compare G…" at bounding box center [732, 334] width 817 height 586
click at [597, 590] on form "Business Name * Global Compare Group Industry * Marketing Agency Business Page …" at bounding box center [732, 384] width 405 height 486
click at [665, 603] on form "Business Name * Global Compare Group Industry * Marketing Agency Business Page …" at bounding box center [732, 384] width 405 height 486
click at [621, 485] on input "[PHONE_NUMBER]" at bounding box center [676, 481] width 258 height 32
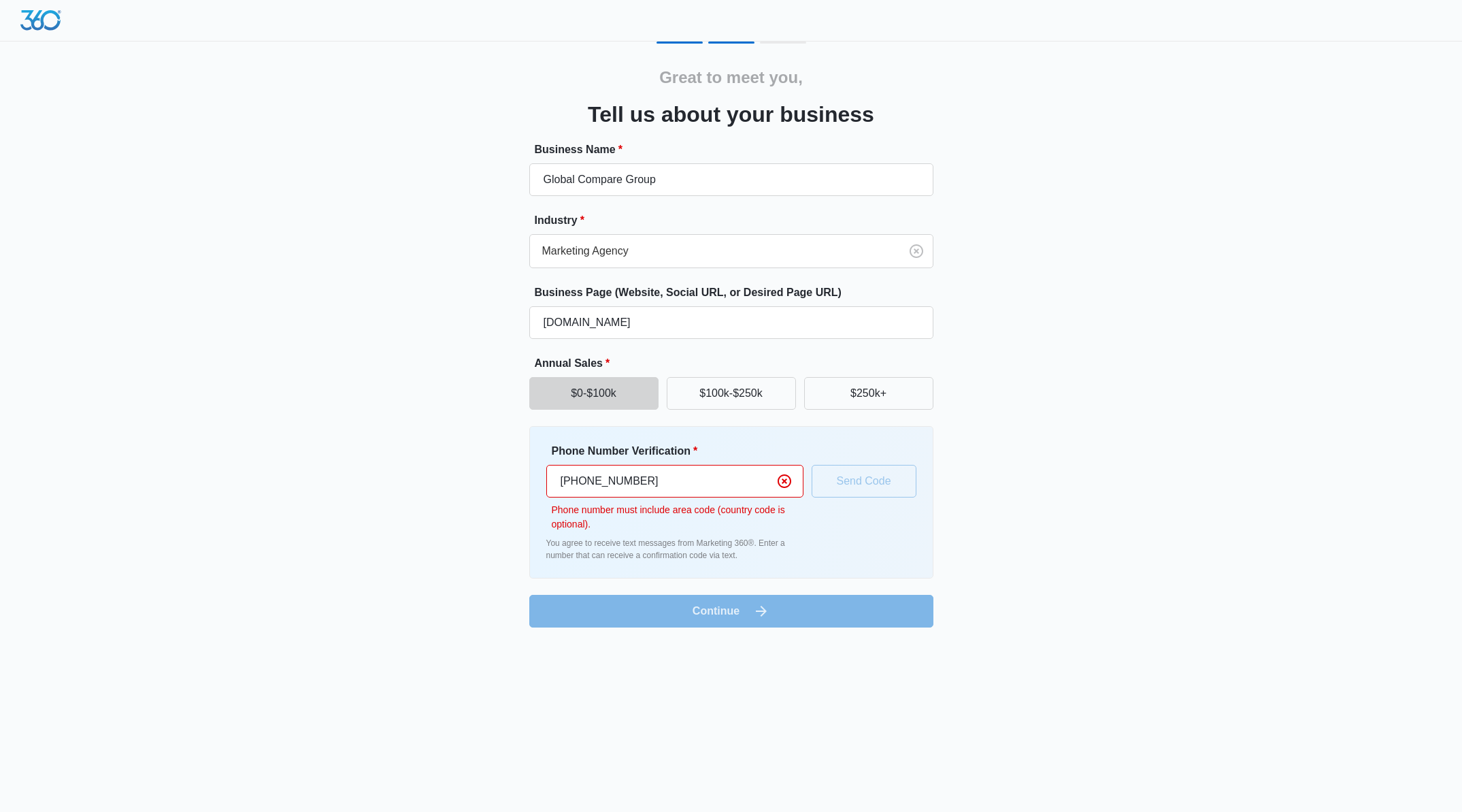
drag, startPoint x: 668, startPoint y: 485, endPoint x: 403, endPoint y: 468, distance: 265.5
click at [403, 468] on div "Great to meet you, Tell us about your business Business Name * Global Compare G…" at bounding box center [732, 334] width 817 height 586
click at [738, 481] on input "[PHONE_NUMBER]" at bounding box center [676, 481] width 258 height 32
drag, startPoint x: 582, startPoint y: 480, endPoint x: 513, endPoint y: 478, distance: 69.0
click at [513, 478] on div "Great to meet you, Tell us about your business Business Name * Global Compare G…" at bounding box center [732, 334] width 817 height 586
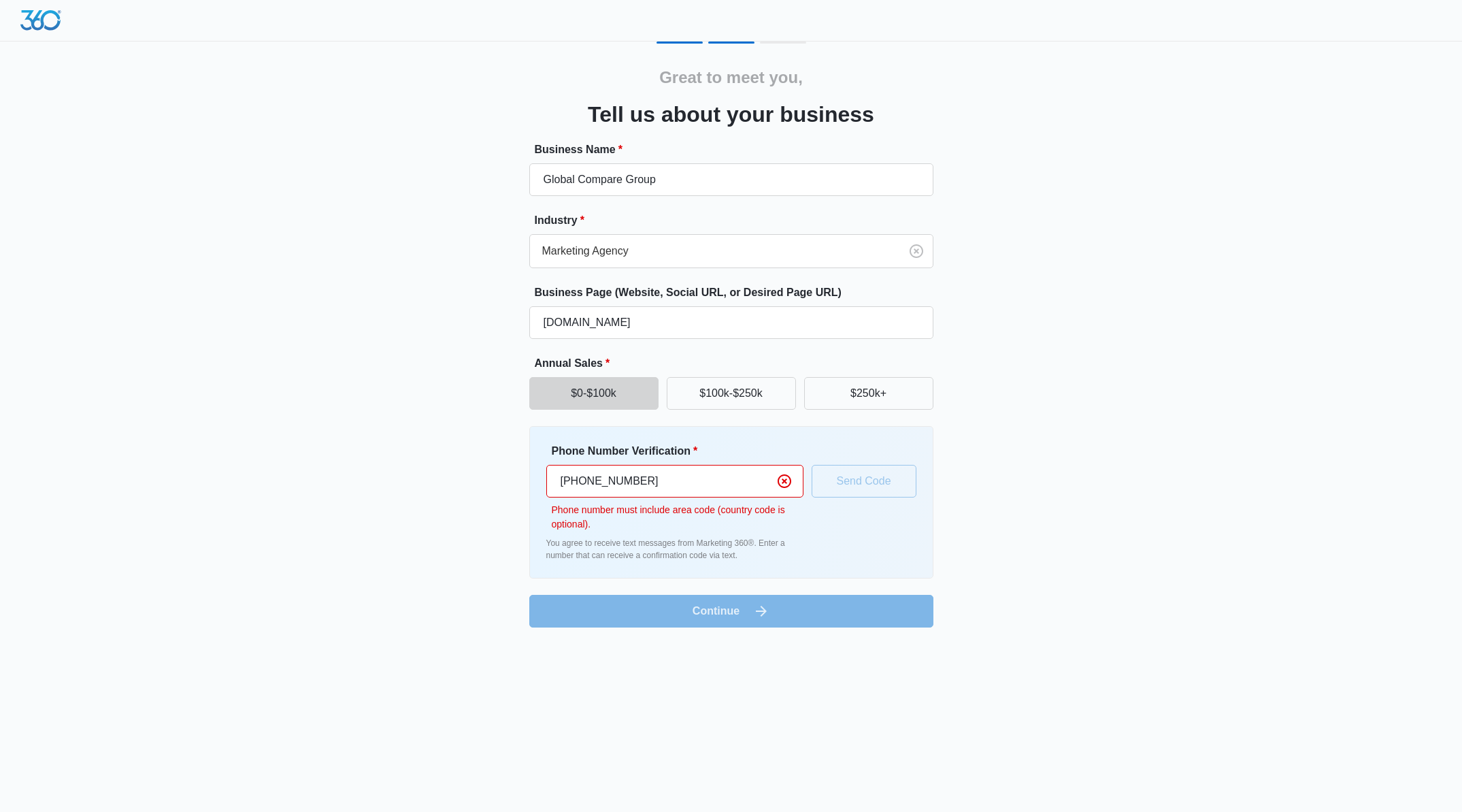
click at [1178, 477] on div "Great to meet you, Tell us about your business Business Name * Global Compare G…" at bounding box center [731, 322] width 1462 height 644
